Goal: Information Seeking & Learning: Find specific fact

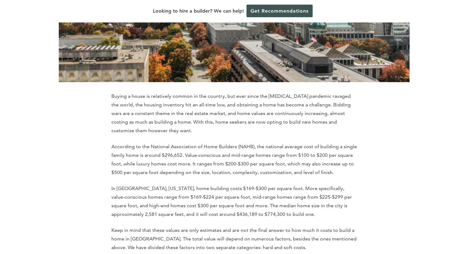
scroll to position [246, 0]
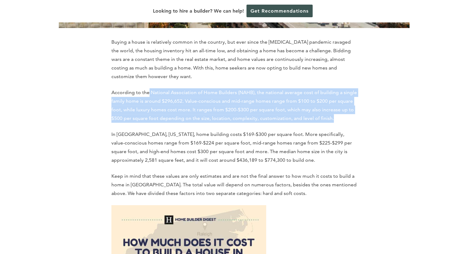
drag, startPoint x: 180, startPoint y: 75, endPoint x: 409, endPoint y: 108, distance: 231.0
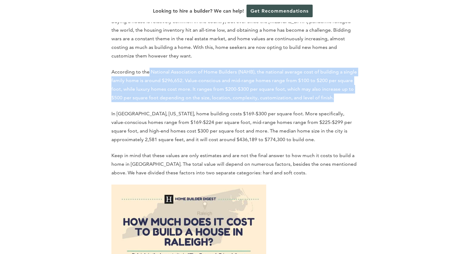
scroll to position [277, 0]
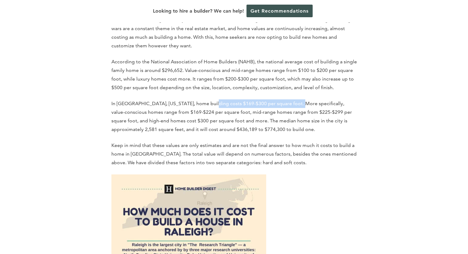
drag, startPoint x: 208, startPoint y: 89, endPoint x: 295, endPoint y: 88, distance: 86.8
click at [295, 99] on p "In [GEOGRAPHIC_DATA], [US_STATE], home building costs $169-$300 per square foot…" at bounding box center [234, 116] width 246 height 34
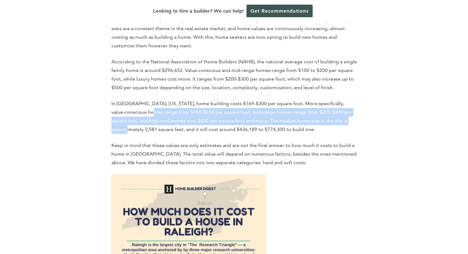
drag, startPoint x: 131, startPoint y: 99, endPoint x: 338, endPoint y: 109, distance: 207.4
click at [338, 109] on p "In [GEOGRAPHIC_DATA], [US_STATE], home building costs $169-$300 per square foot…" at bounding box center [234, 116] width 246 height 34
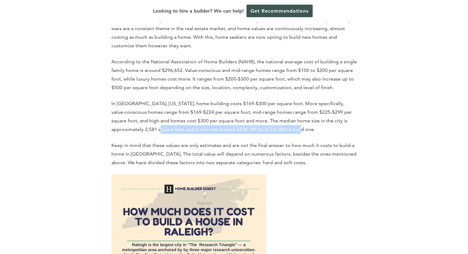
drag, startPoint x: 127, startPoint y: 116, endPoint x: 274, endPoint y: 115, distance: 146.5
click at [274, 115] on p "In [GEOGRAPHIC_DATA], [US_STATE], home building costs $169-$300 per square foot…" at bounding box center [234, 116] width 246 height 34
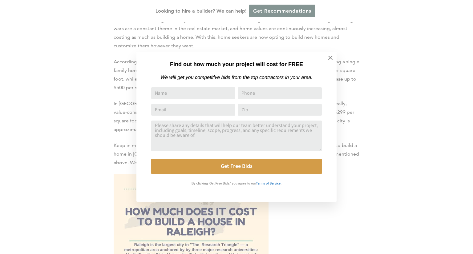
drag, startPoint x: 122, startPoint y: 130, endPoint x: 155, endPoint y: 127, distance: 33.1
click at [329, 58] on icon at bounding box center [330, 58] width 4 height 4
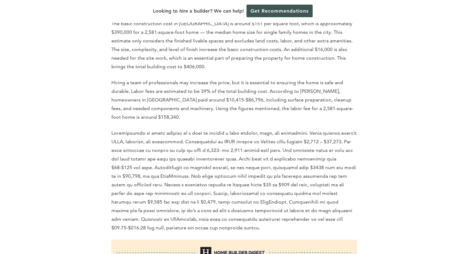
scroll to position [769, 0]
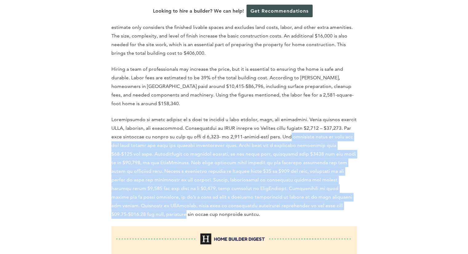
drag, startPoint x: 288, startPoint y: 114, endPoint x: 304, endPoint y: 182, distance: 69.9
click at [303, 182] on p at bounding box center [234, 166] width 246 height 103
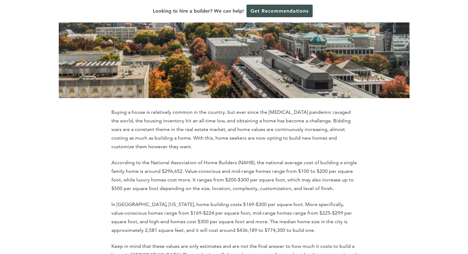
scroll to position [0, 0]
